Goal: Information Seeking & Learning: Learn about a topic

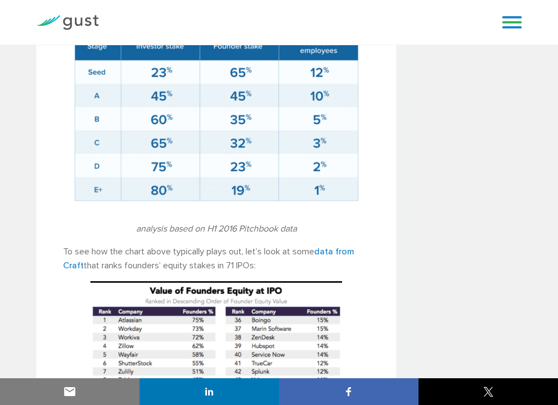
scroll to position [1395, 0]
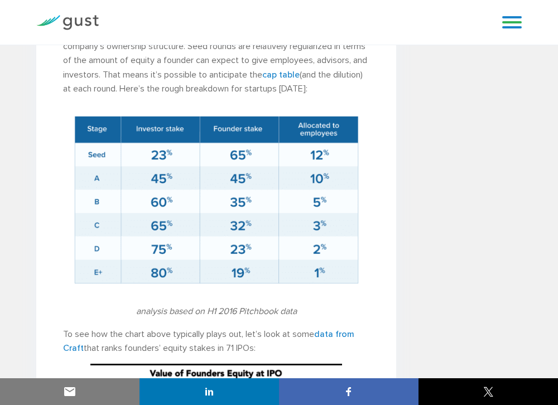
click at [484, 199] on div "Search Ready to launch your startup? can help. We have everything you need to b…" at bounding box center [468, 171] width 126 height 2670
click at [426, 201] on div "Search Ready to launch your startup? can help. We have everything you need to b…" at bounding box center [468, 171] width 126 height 2670
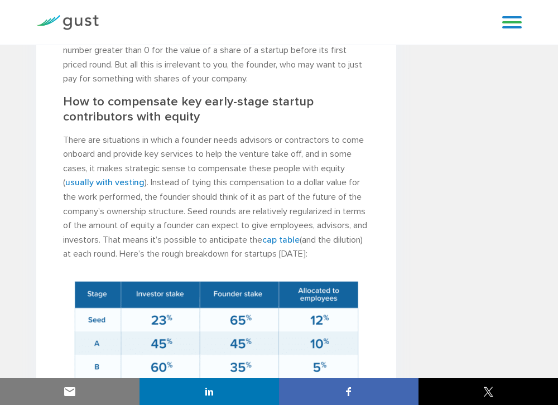
scroll to position [1209, 0]
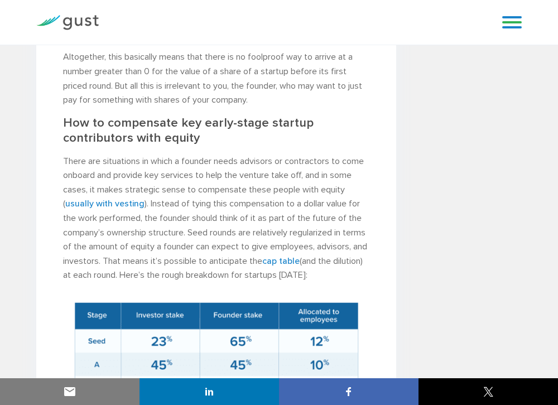
click at [239, 146] on div "How to value your pre-seed startup’s stock [PERSON_NAME] , CFA, DIRECTOR , VALU…" at bounding box center [216, 330] width 360 height 2723
click at [402, 244] on div "How to value your pre-seed startup’s stock [PERSON_NAME] , CFA, DIRECTOR , VALU…" at bounding box center [216, 357] width 377 height 2670
click at [300, 264] on link "cap table" at bounding box center [280, 261] width 37 height 11
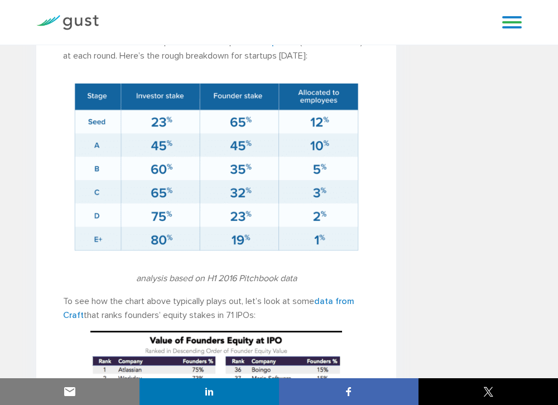
scroll to position [1395, 0]
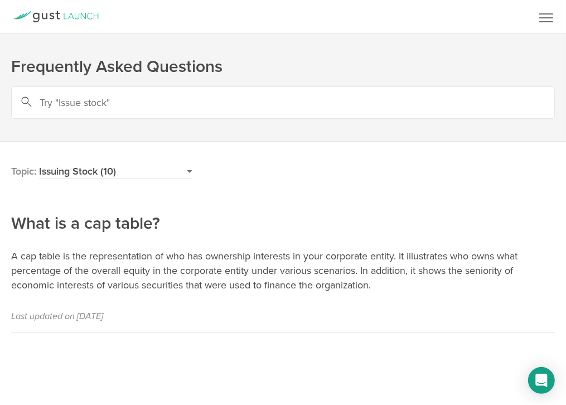
click at [330, 216] on h2 "What is a cap table?" at bounding box center [283, 186] width 544 height 98
